Goal: Transaction & Acquisition: Purchase product/service

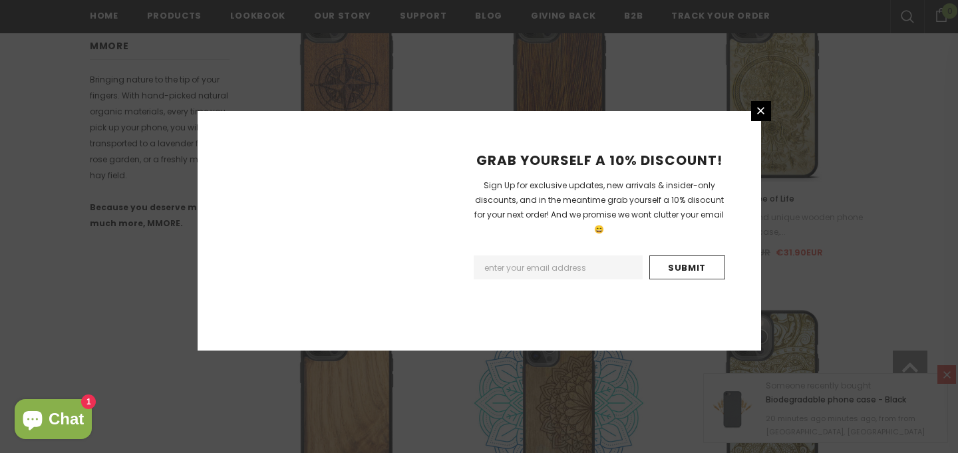
scroll to position [1651, 0]
